Goal: Information Seeking & Learning: Learn about a topic

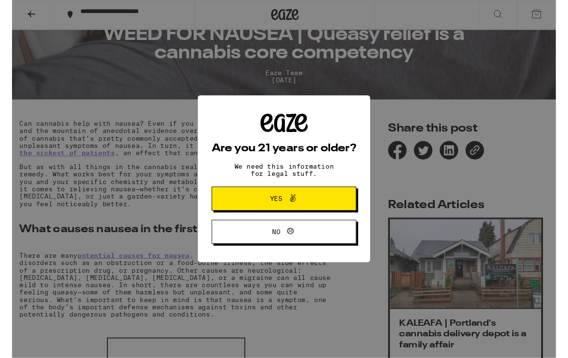
scroll to position [197, 0]
click at [268, 211] on span "Yes" at bounding box center [283, 207] width 73 height 13
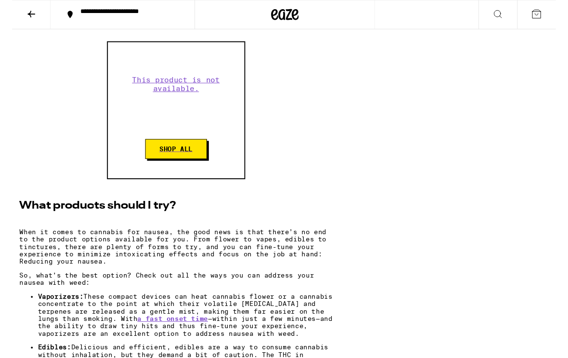
scroll to position [1818, 0]
click at [84, 187] on link "This product is not available. Shop All" at bounding box center [171, 115] width 327 height 144
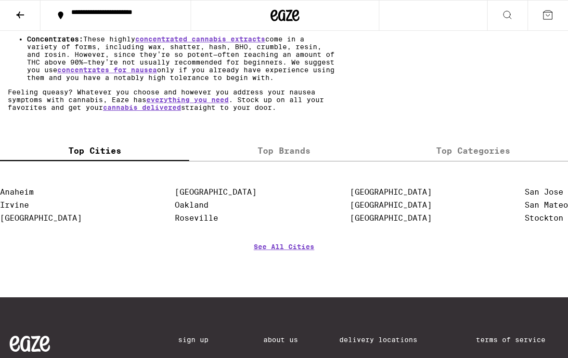
scroll to position [2314, 0]
